Goal: Navigation & Orientation: Find specific page/section

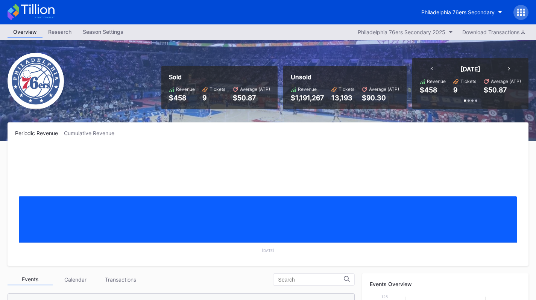
click at [111, 274] on div "Transactions" at bounding box center [120, 280] width 45 height 12
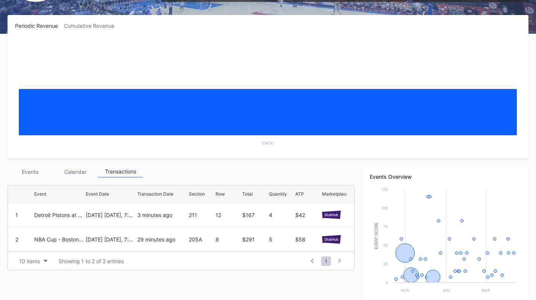
click at [31, 168] on div "Events" at bounding box center [30, 172] width 45 height 12
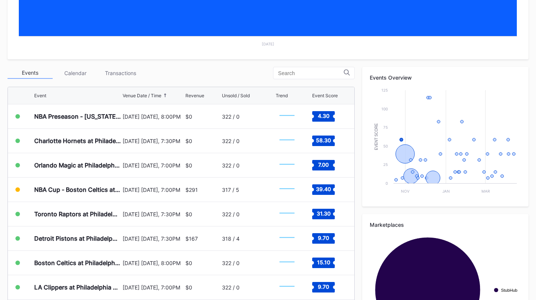
scroll to position [209, 0]
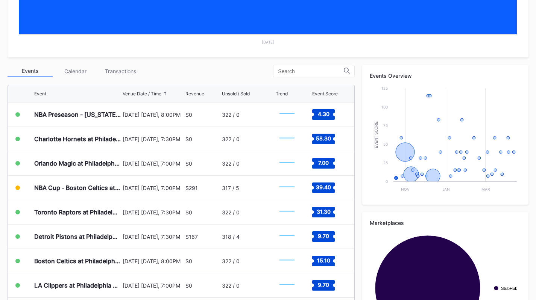
click at [134, 71] on div "Transactions" at bounding box center [120, 71] width 45 height 12
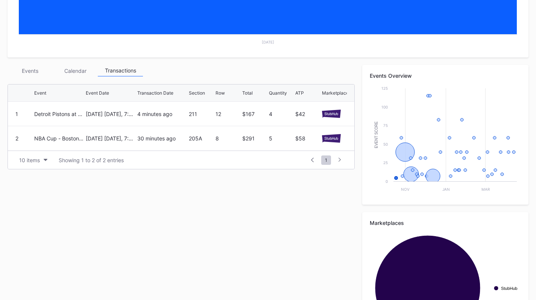
drag, startPoint x: 50, startPoint y: 70, endPoint x: 42, endPoint y: 70, distance: 7.9
click at [50, 70] on div "Events" at bounding box center [30, 71] width 45 height 12
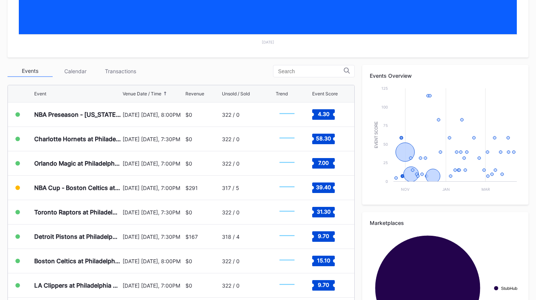
click at [96, 143] on div "Charlotte Hornets at Philadelphia 76ers" at bounding box center [77, 139] width 87 height 24
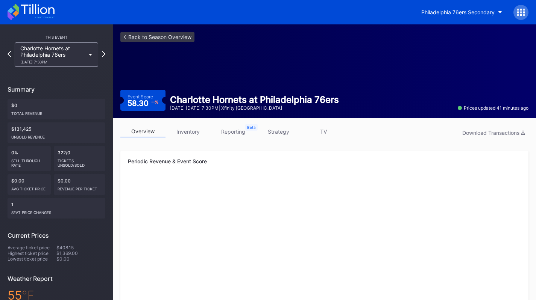
click at [189, 127] on link "inventory" at bounding box center [187, 132] width 45 height 12
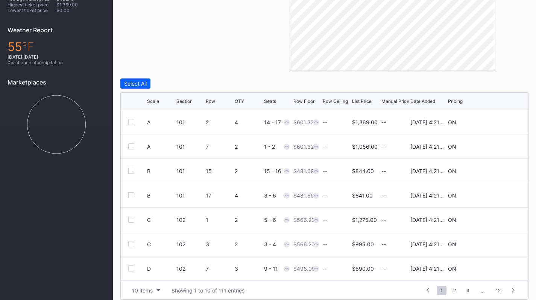
scroll to position [251, 0]
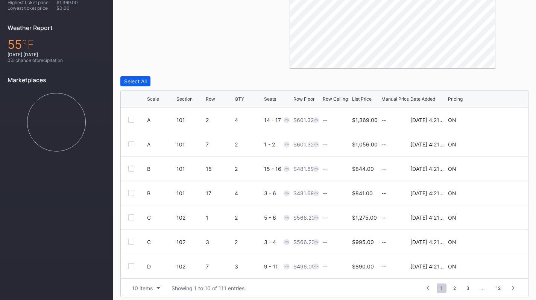
click at [142, 290] on div "10 items" at bounding box center [142, 288] width 21 height 6
click at [148, 272] on div "200 items" at bounding box center [146, 269] width 24 height 6
click at [306, 98] on div "Row Floor" at bounding box center [303, 99] width 21 height 6
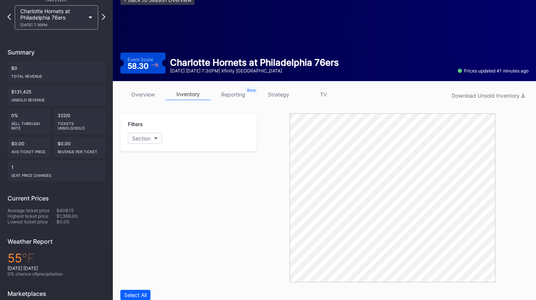
scroll to position [0, 0]
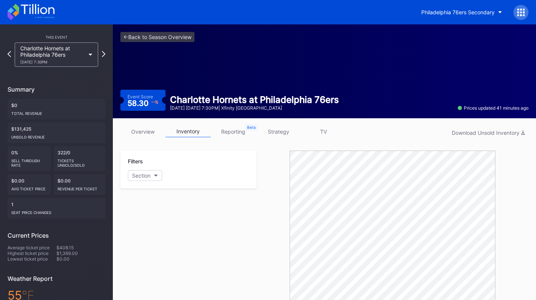
click at [38, 22] on div "Philadelphia 76ers Secondary" at bounding box center [268, 12] width 536 height 24
click at [35, 18] on icon at bounding box center [31, 12] width 47 height 17
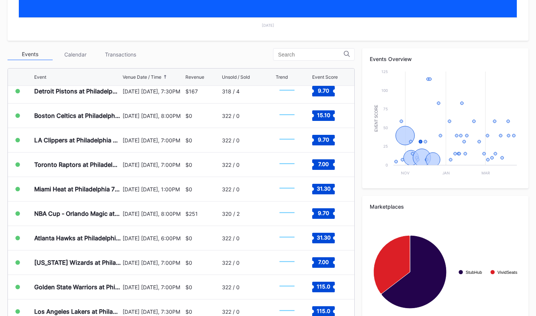
scroll to position [150, 0]
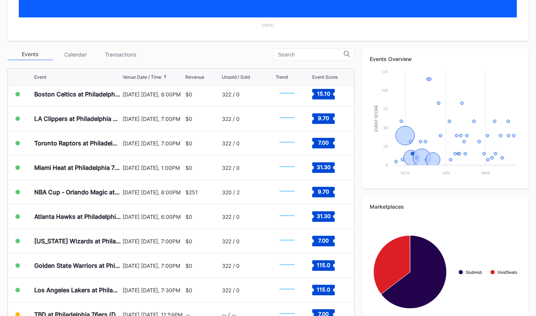
click at [123, 61] on div "Events Calendar Transactions Event Venue Date / Time Revenue Unsold / Sold Tren…" at bounding box center [181, 190] width 347 height 284
click at [127, 53] on div "Transactions" at bounding box center [120, 55] width 45 height 12
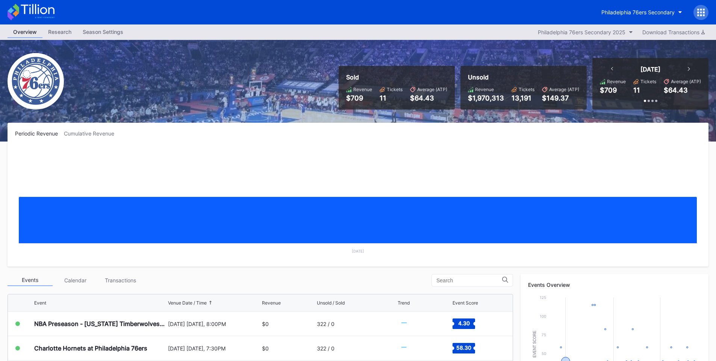
scroll to position [150, 0]
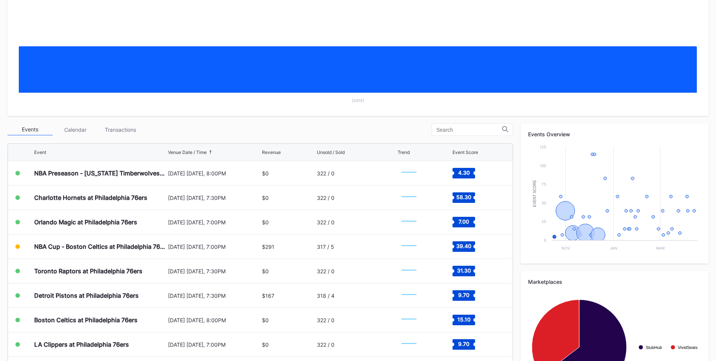
click at [135, 129] on div "Transactions" at bounding box center [120, 130] width 45 height 12
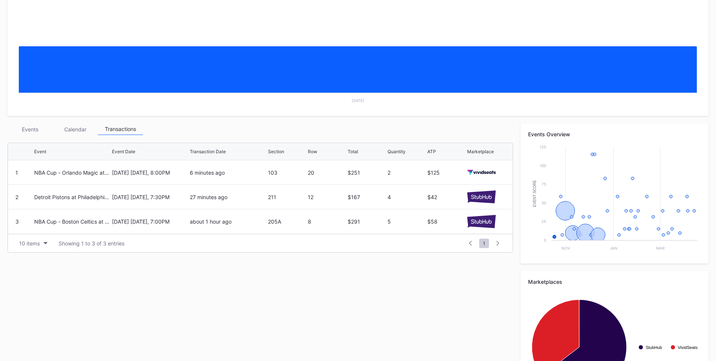
click at [46, 126] on div "Events" at bounding box center [30, 129] width 45 height 12
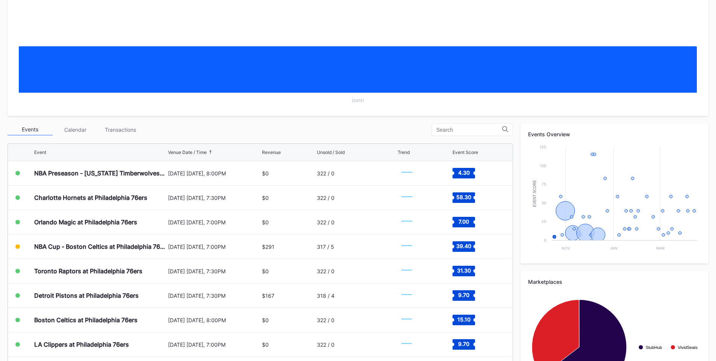
click at [87, 165] on div "NBA Preseason - [US_STATE] Timberwolves at Philadelphia 76ers" at bounding box center [100, 173] width 132 height 24
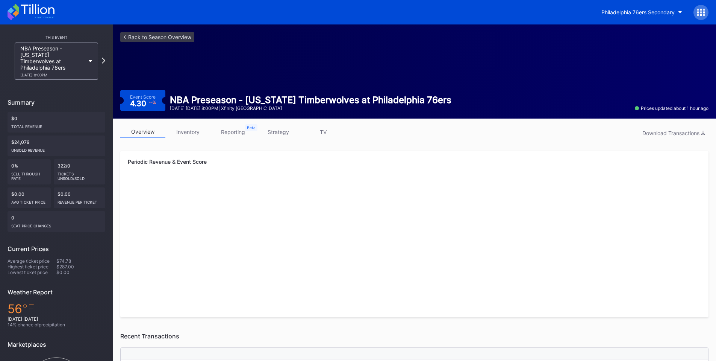
click at [183, 131] on link "inventory" at bounding box center [187, 132] width 45 height 12
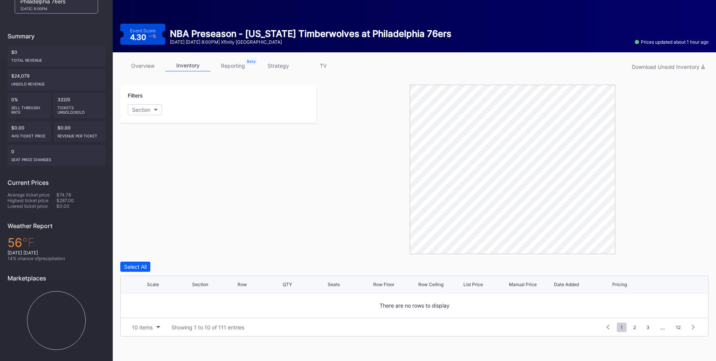
scroll to position [178, 0]
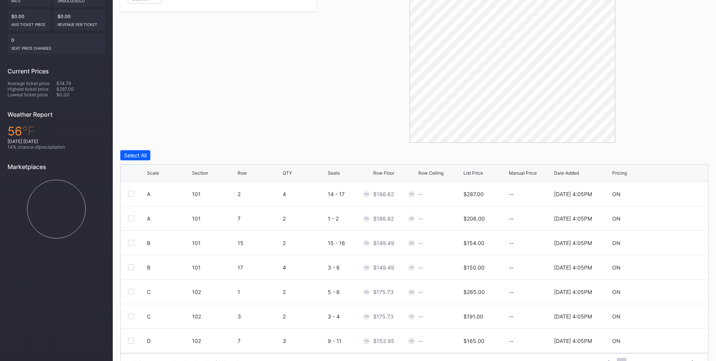
click at [387, 174] on div "Row Floor" at bounding box center [383, 173] width 21 height 6
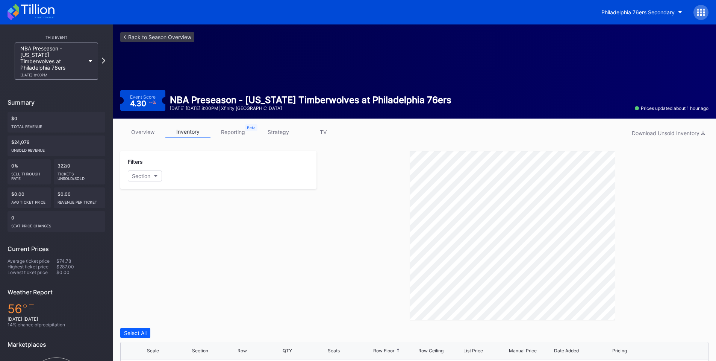
click at [138, 124] on div "overview inventory reporting strategy TV Download Unsold Inventory Filters Sect…" at bounding box center [415, 337] width 604 height 438
click at [138, 125] on div "overview inventory reporting strategy TV Download Unsold Inventory Filters Sect…" at bounding box center [415, 337] width 604 height 438
click at [138, 126] on div "overview inventory reporting strategy TV Download Unsold Inventory Filters Sect…" at bounding box center [415, 337] width 604 height 438
click at [138, 126] on link "overview" at bounding box center [142, 132] width 45 height 12
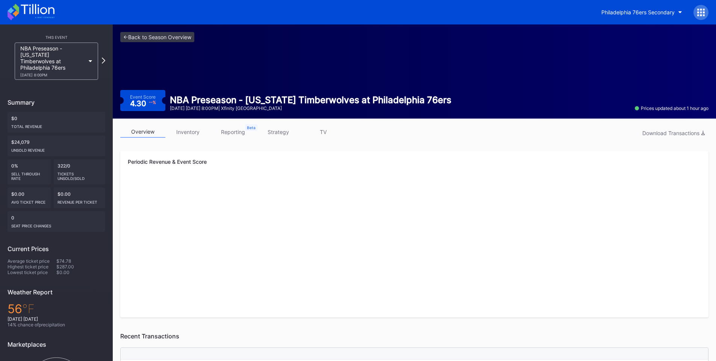
click at [45, 10] on icon at bounding box center [31, 12] width 47 height 17
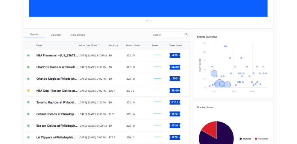
scroll to position [267, 0]
